Goal: Task Accomplishment & Management: Use online tool/utility

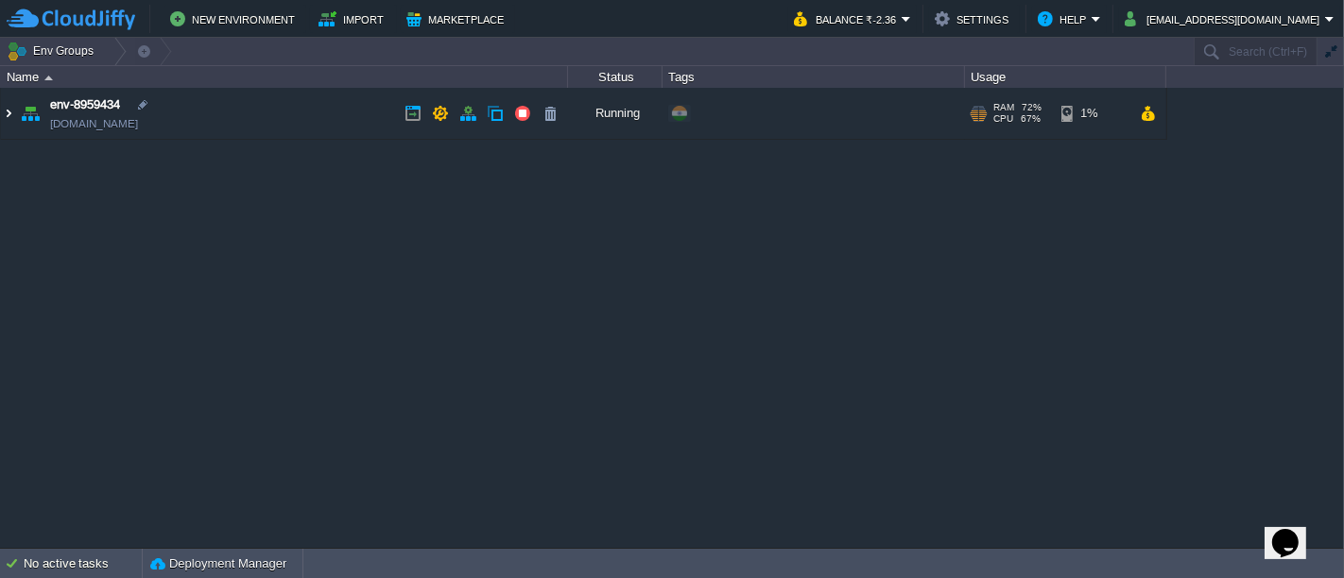
click at [1, 117] on img at bounding box center [8, 113] width 15 height 51
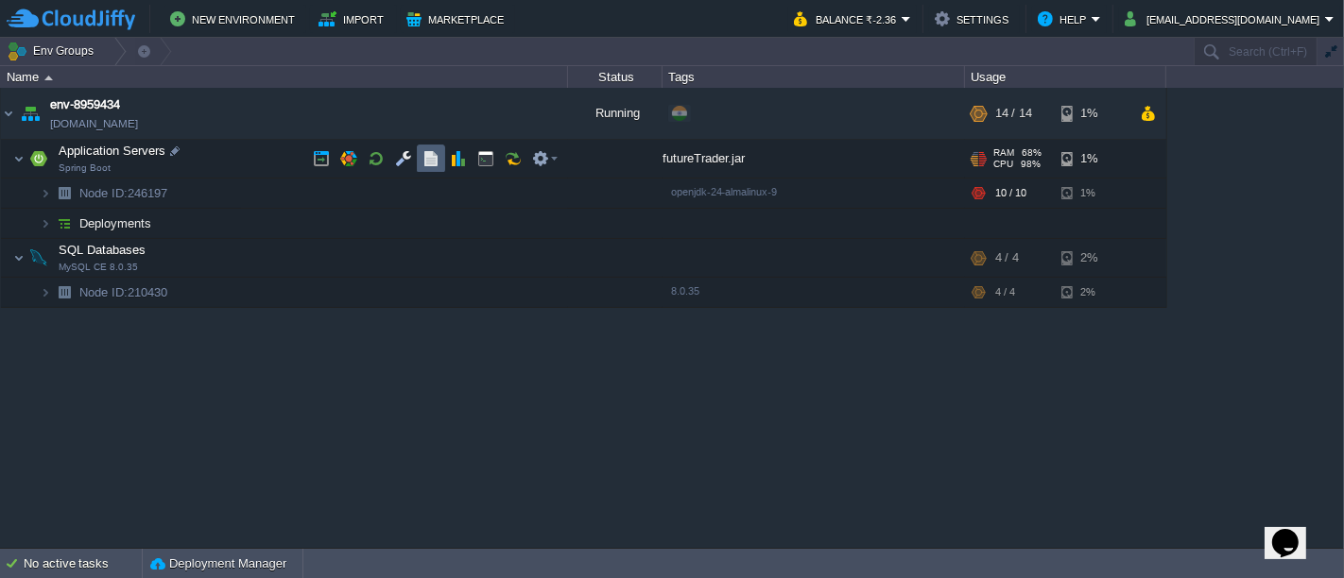
click at [429, 168] on td at bounding box center [431, 159] width 28 height 28
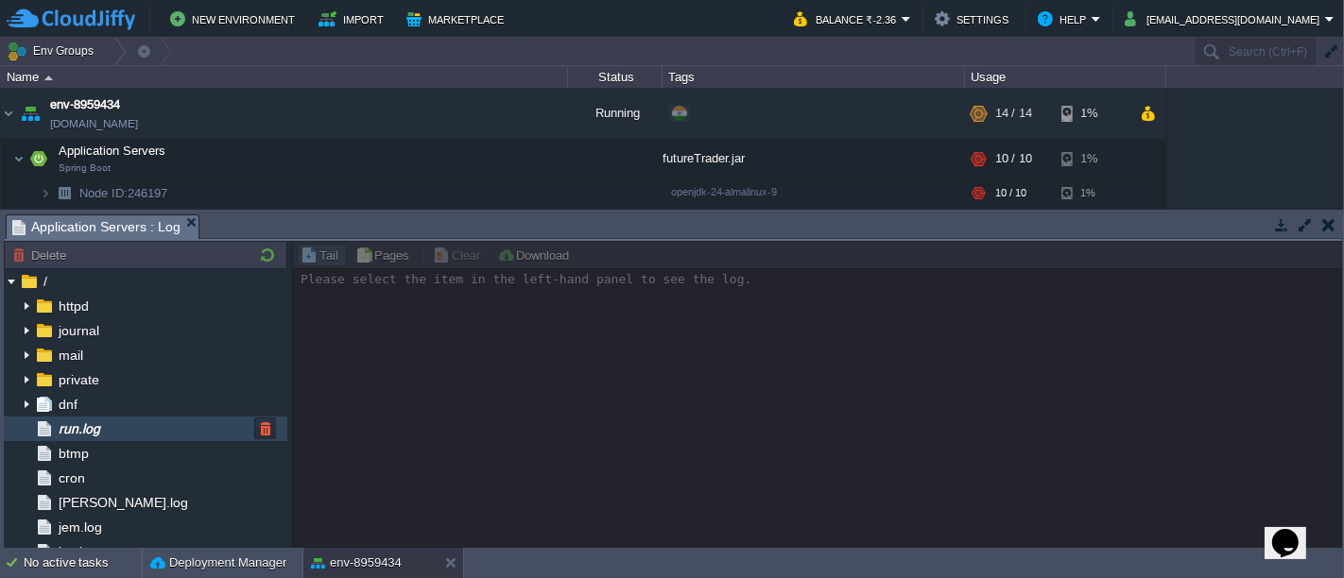
click at [103, 429] on span "run.log" at bounding box center [79, 429] width 48 height 17
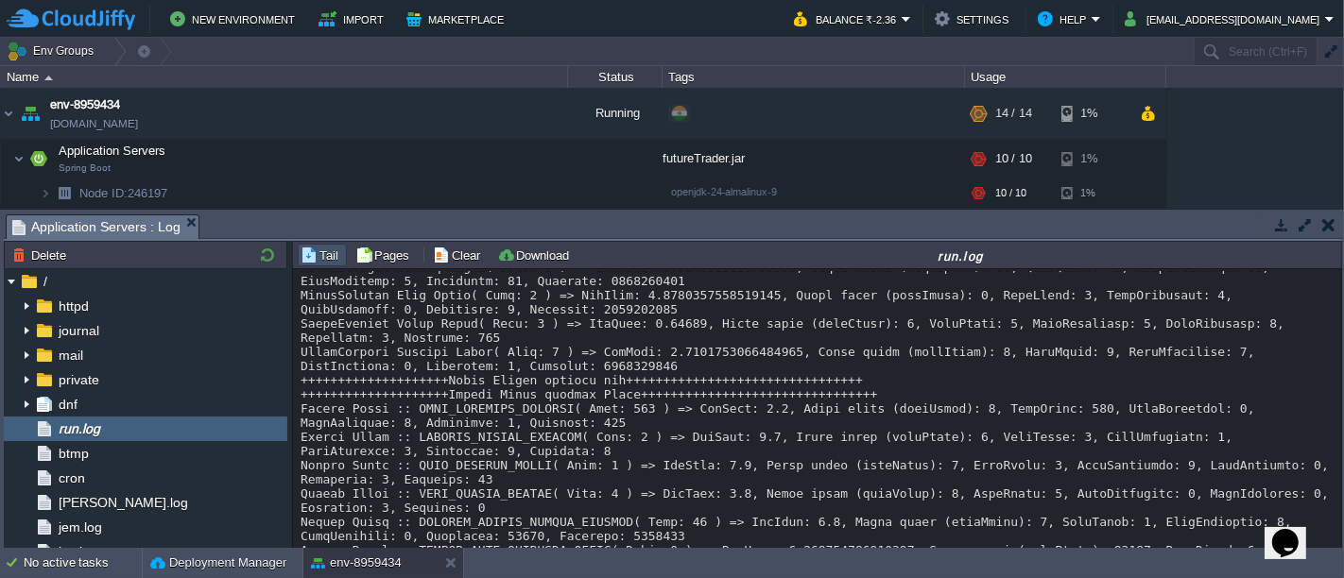
scroll to position [23428, 0]
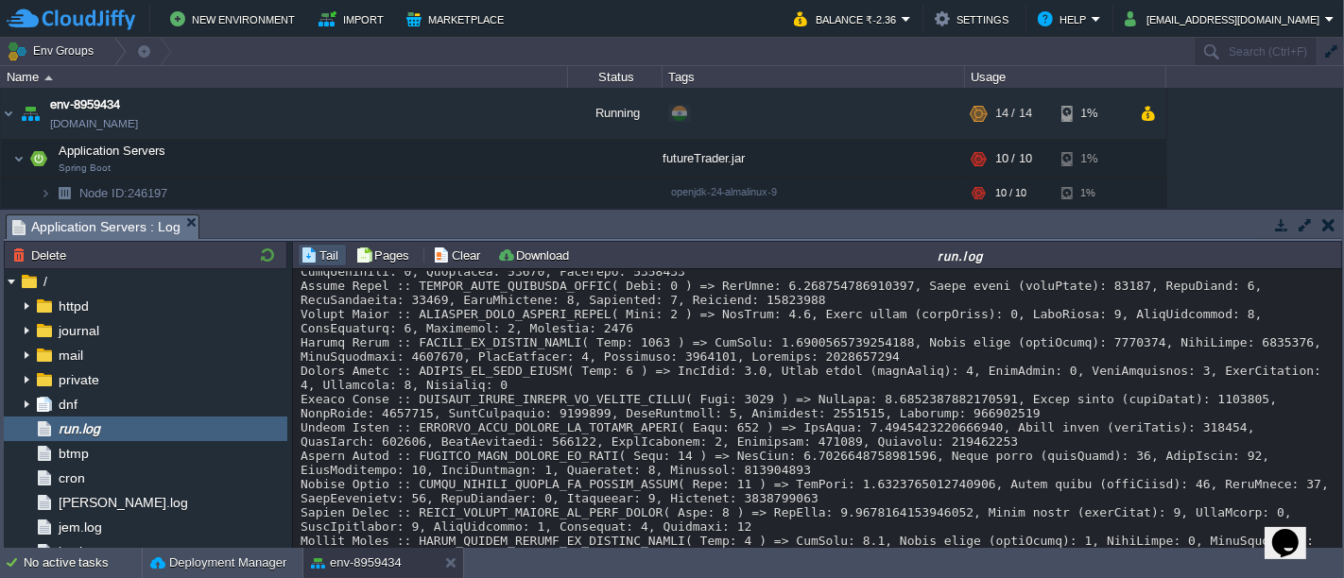
drag, startPoint x: 1331, startPoint y: 403, endPoint x: 1338, endPoint y: 508, distance: 105.2
click at [1338, 508] on div "Loading..." at bounding box center [818, 410] width 1050 height 282
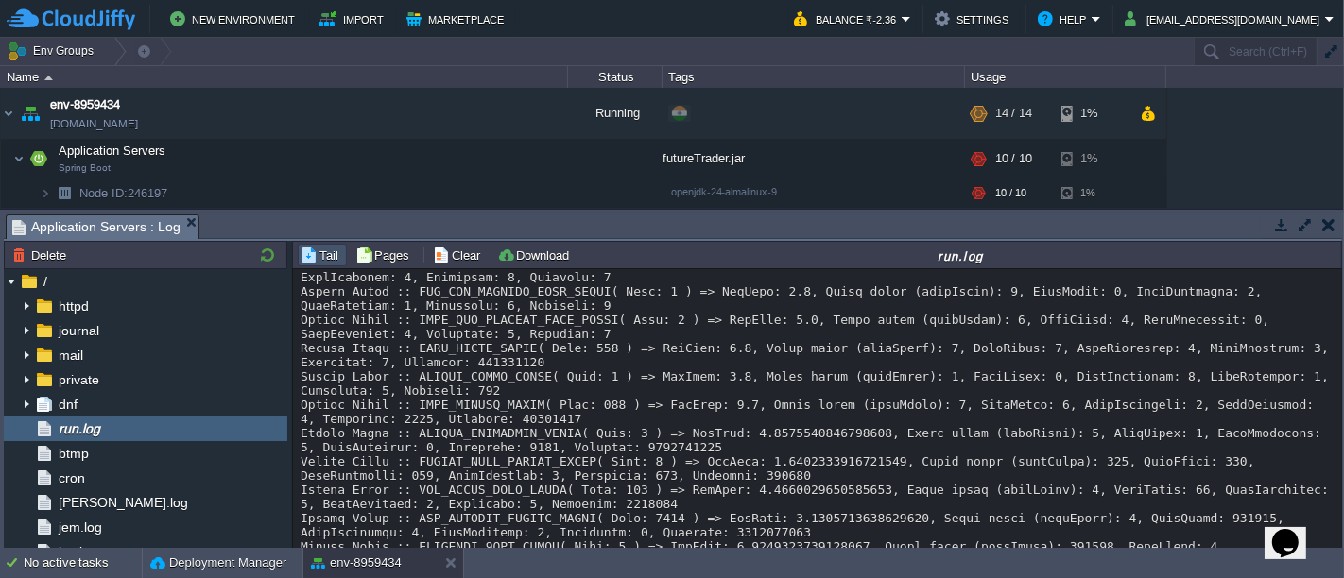
scroll to position [47411, 0]
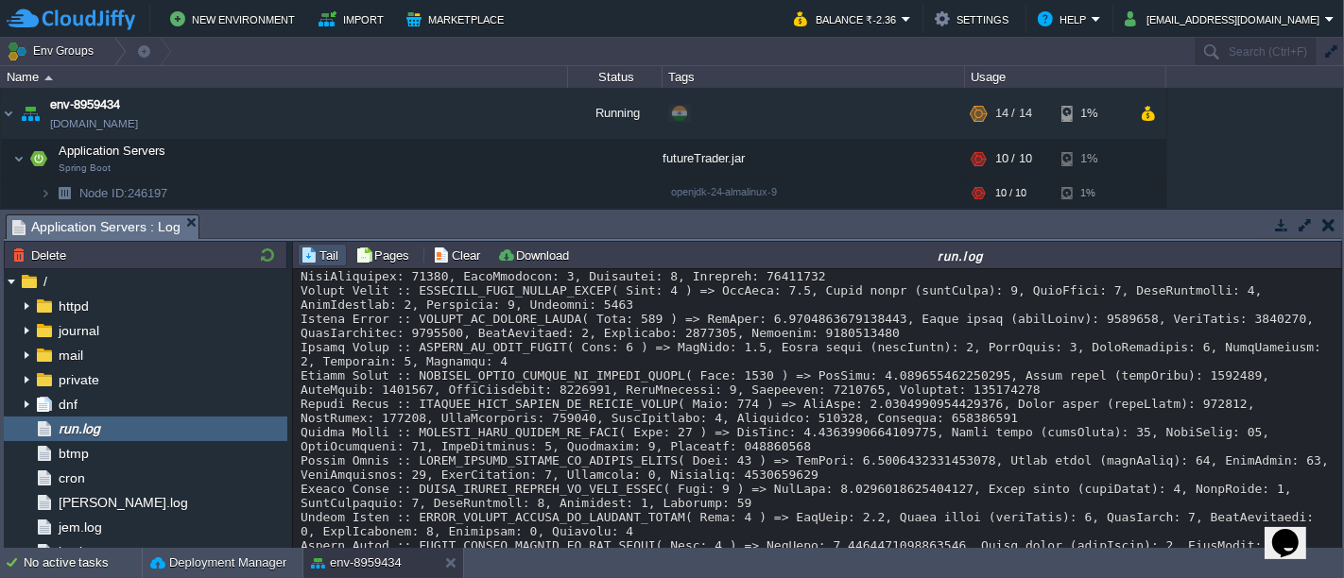
click at [1331, 227] on button "button" at bounding box center [1328, 224] width 13 height 17
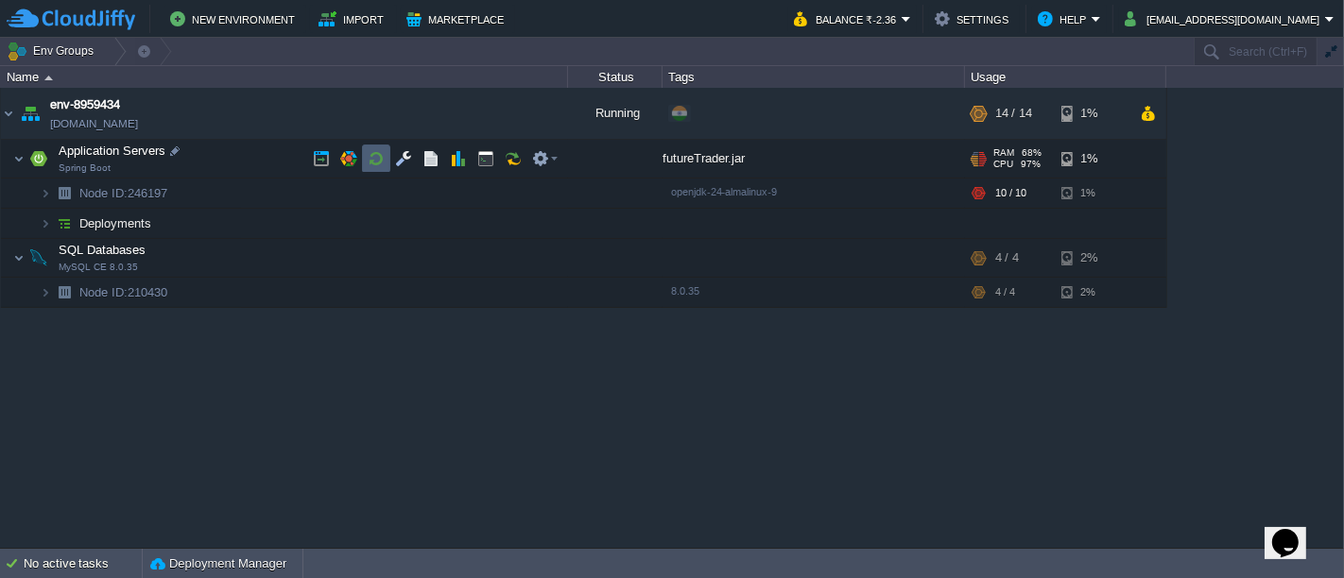
click at [383, 163] on button "button" at bounding box center [376, 158] width 17 height 17
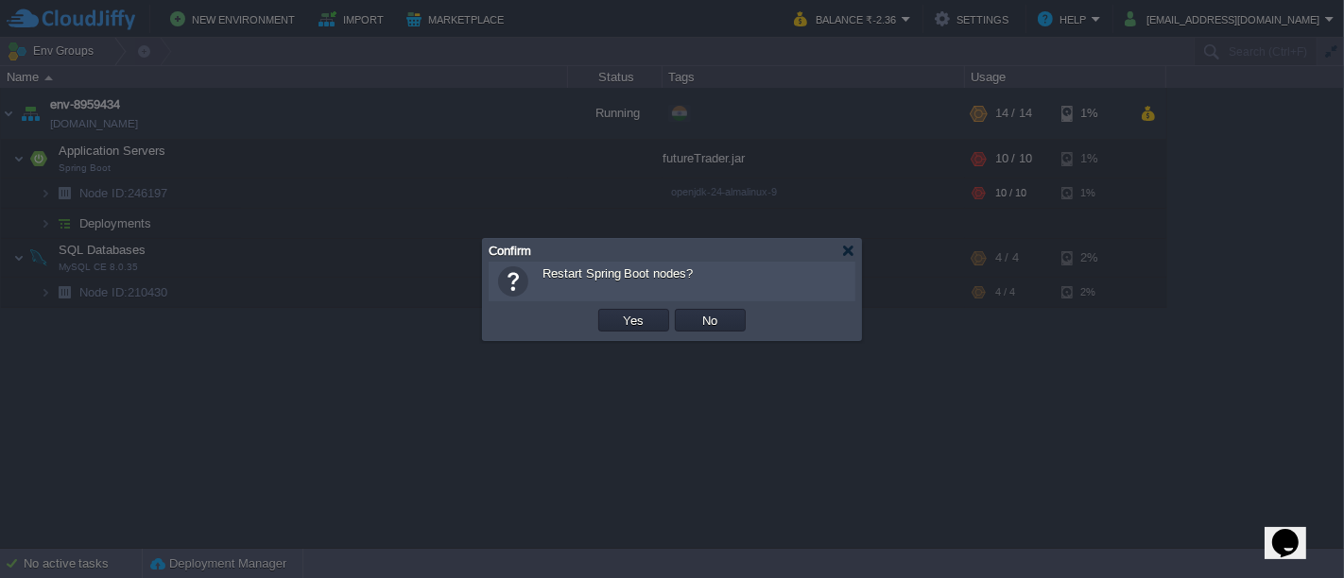
click at [640, 304] on div "OK Yes No Cancel" at bounding box center [672, 320] width 367 height 39
click at [638, 320] on button "Yes" at bounding box center [634, 320] width 32 height 17
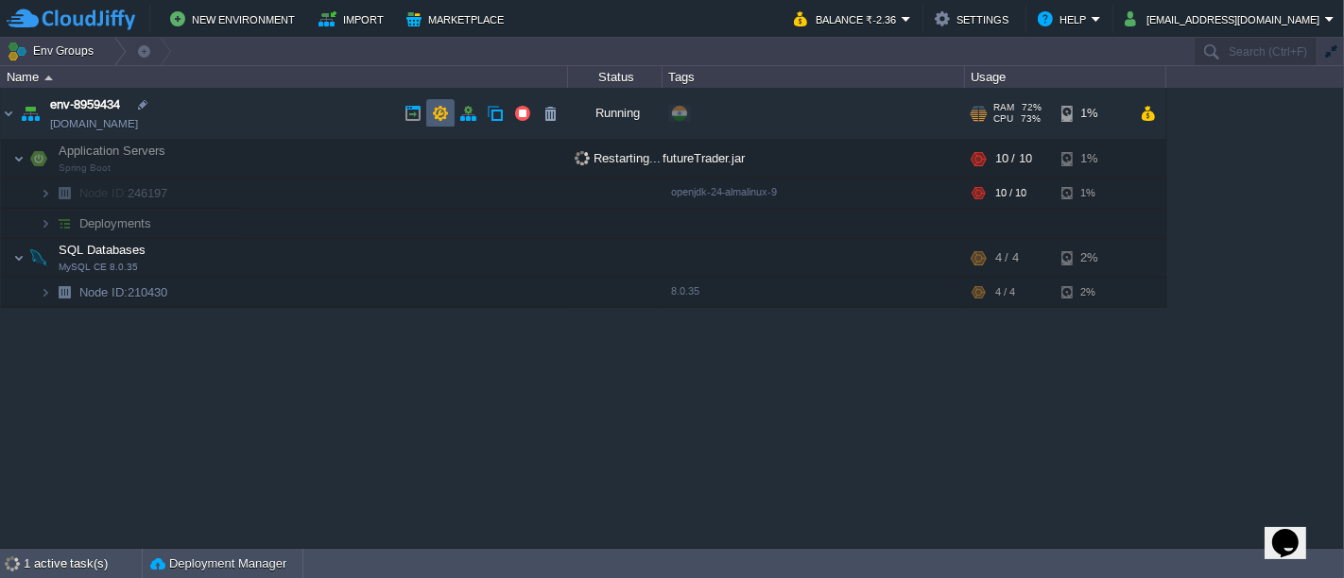
click at [451, 112] on td at bounding box center [440, 113] width 28 height 28
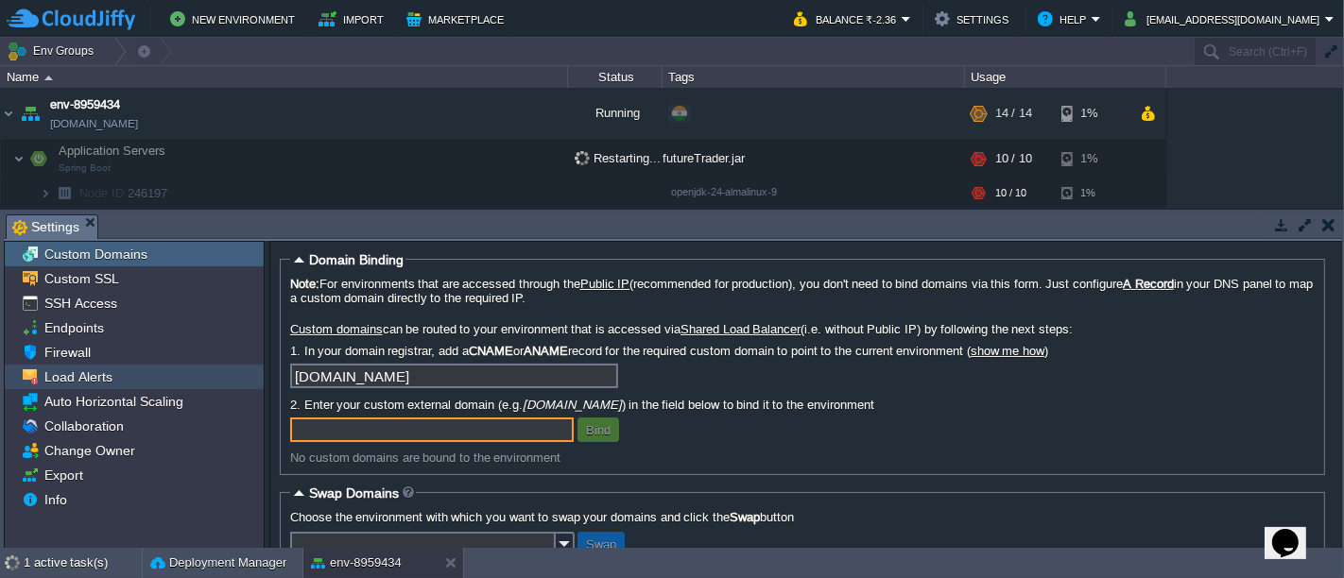
click at [109, 370] on span "Load Alerts" at bounding box center [78, 377] width 75 height 17
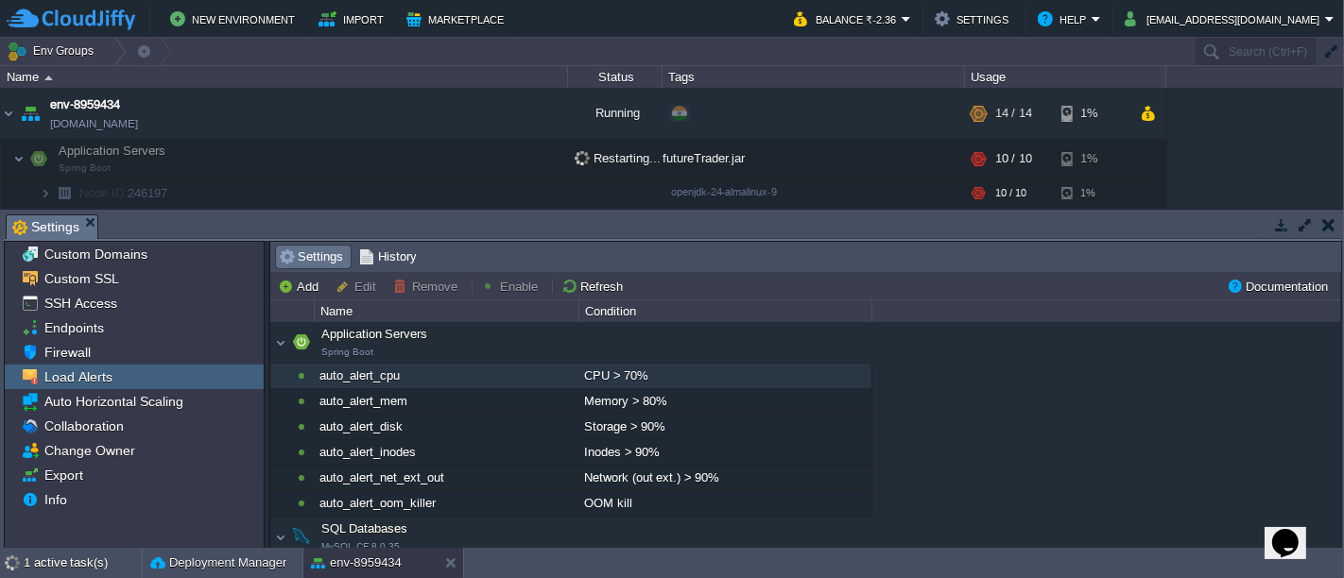
click at [599, 382] on div "CPU > 70%" at bounding box center [724, 376] width 291 height 25
click at [529, 286] on button "Disable" at bounding box center [513, 286] width 65 height 17
click at [581, 398] on div "Memory > 80%" at bounding box center [724, 401] width 291 height 25
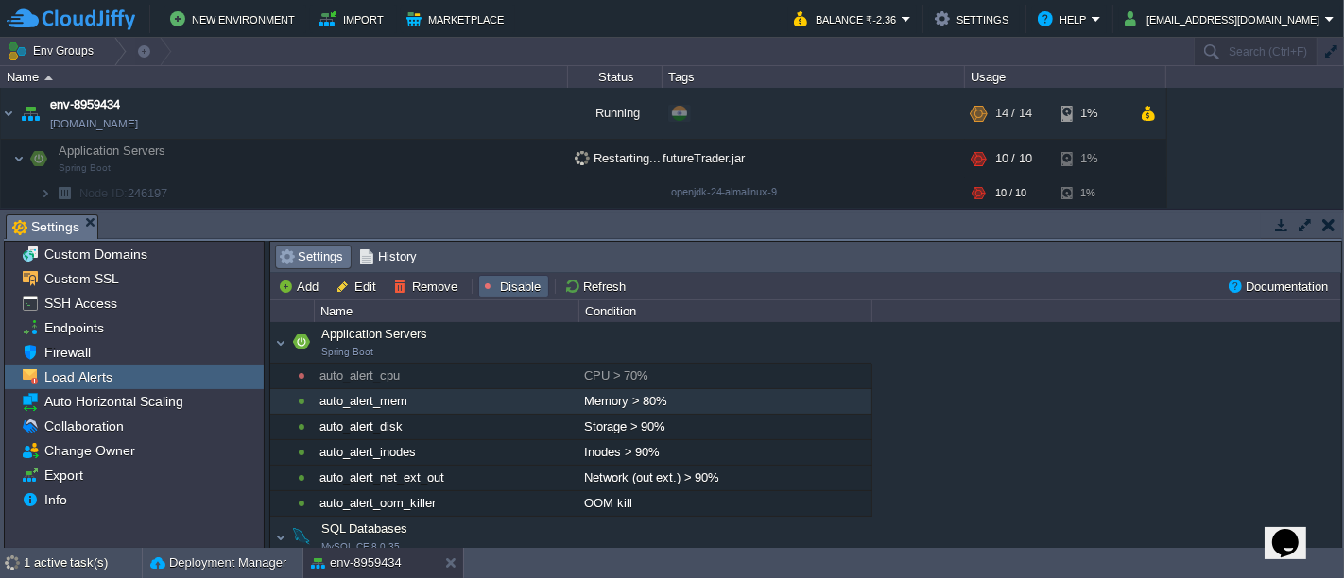
click at [515, 282] on button "Disable" at bounding box center [513, 286] width 65 height 17
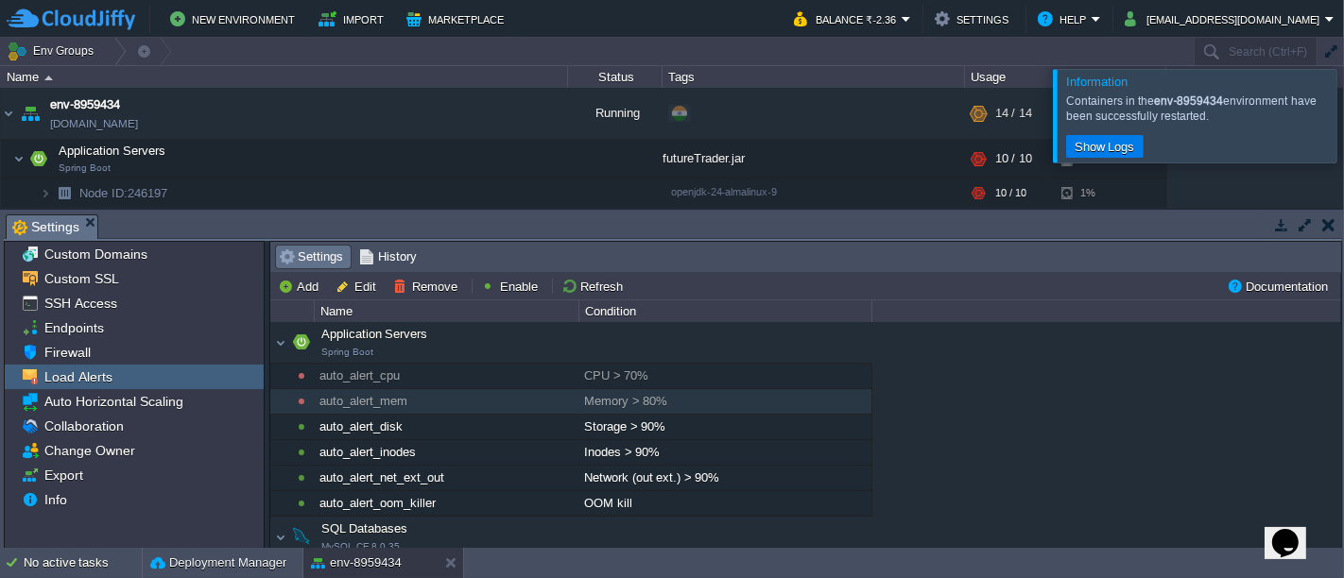
click at [1343, 109] on div at bounding box center [1367, 115] width 0 height 93
